Goal: Task Accomplishment & Management: Manage account settings

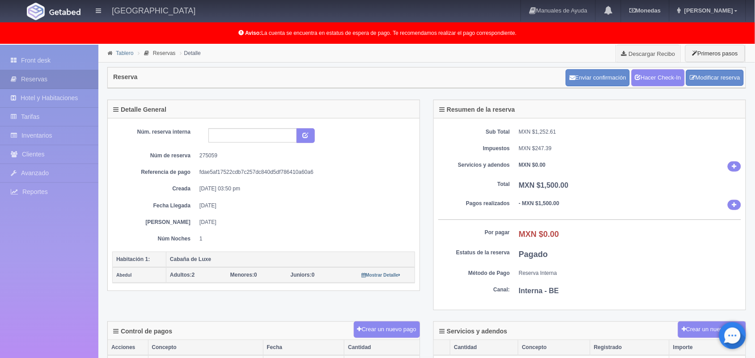
click at [123, 55] on link "Tablero" at bounding box center [124, 53] width 17 height 6
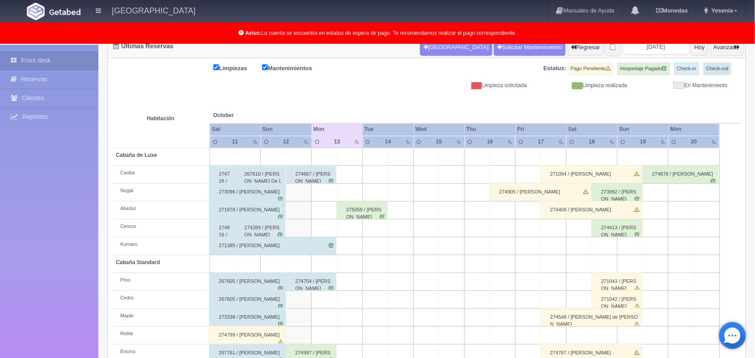
scroll to position [81, 0]
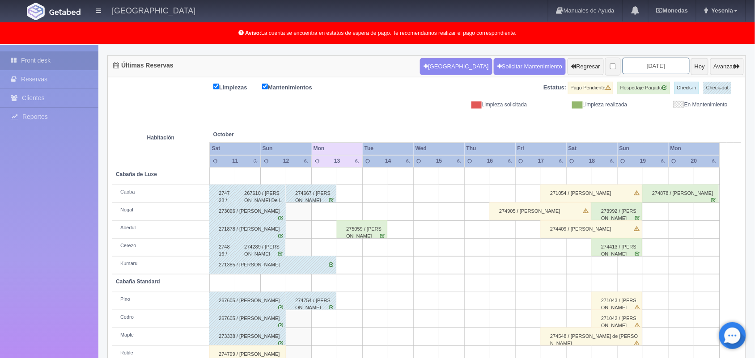
click at [654, 69] on input "2025-10-13" at bounding box center [655, 66] width 67 height 17
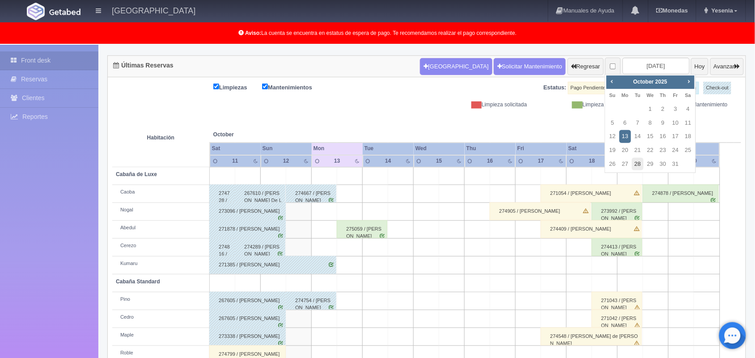
click at [638, 166] on link "28" at bounding box center [638, 164] width 12 height 13
type input "2025-10-28"
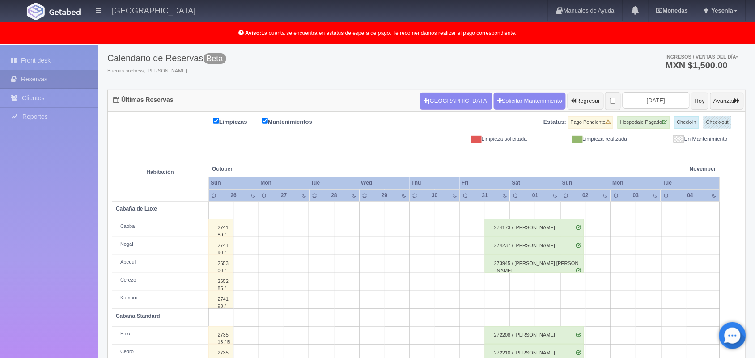
scroll to position [34, 0]
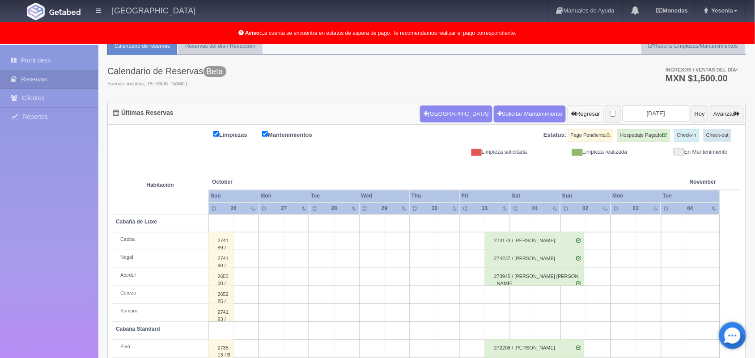
click at [567, 109] on button "Regresar" at bounding box center [585, 114] width 36 height 17
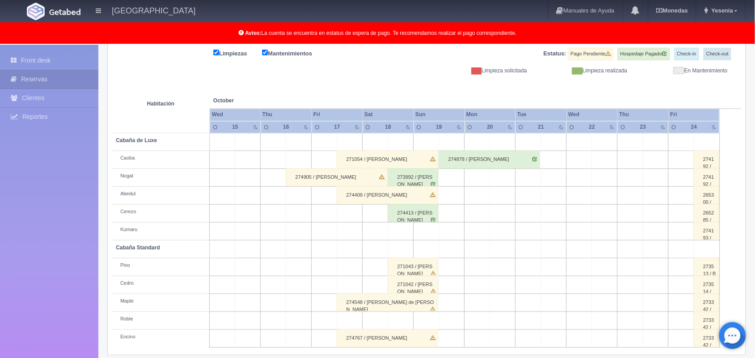
scroll to position [63, 0]
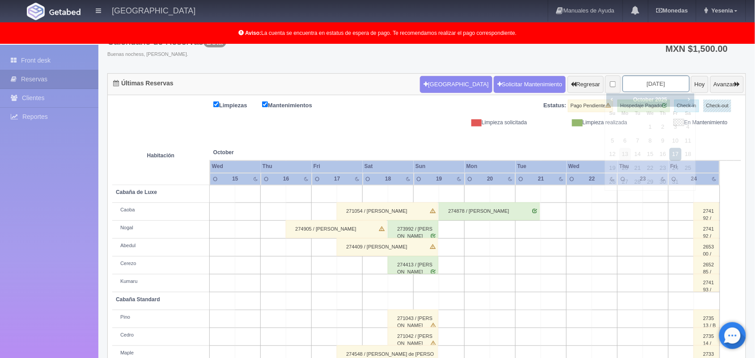
click at [653, 80] on input "2025-10-17" at bounding box center [655, 84] width 67 height 17
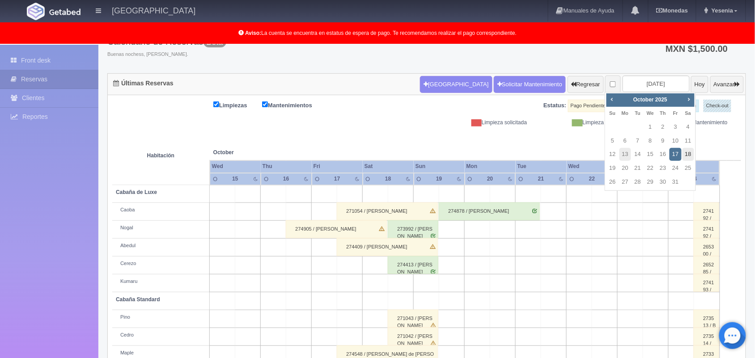
click at [687, 156] on link "18" at bounding box center [688, 154] width 12 height 13
type input "[DATE]"
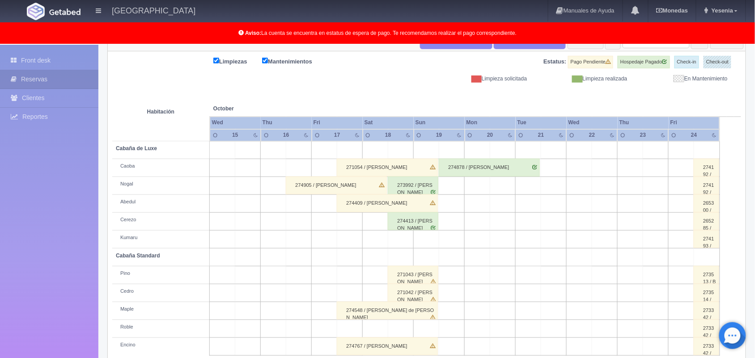
scroll to position [124, 0]
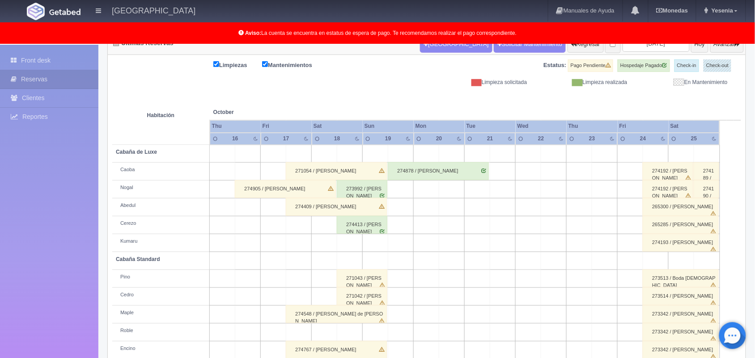
scroll to position [124, 0]
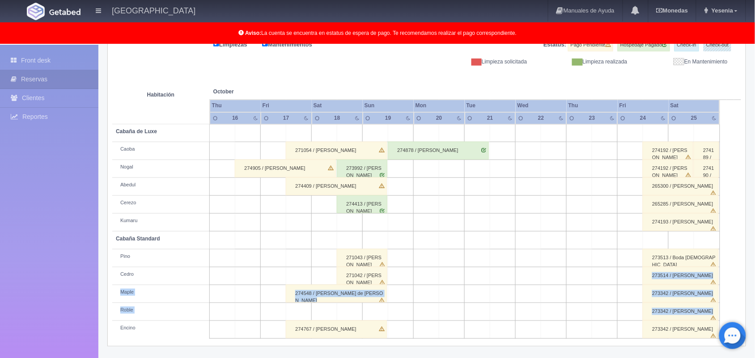
drag, startPoint x: 740, startPoint y: 303, endPoint x: 528, endPoint y: 269, distance: 215.6
click at [528, 269] on table "Habitación October Oct Thu Fri Sat Sun Mon Tue Wed Thu 16 17" at bounding box center [426, 202] width 629 height 273
click at [537, 318] on td at bounding box center [528, 312] width 25 height 18
